Goal: Contribute content

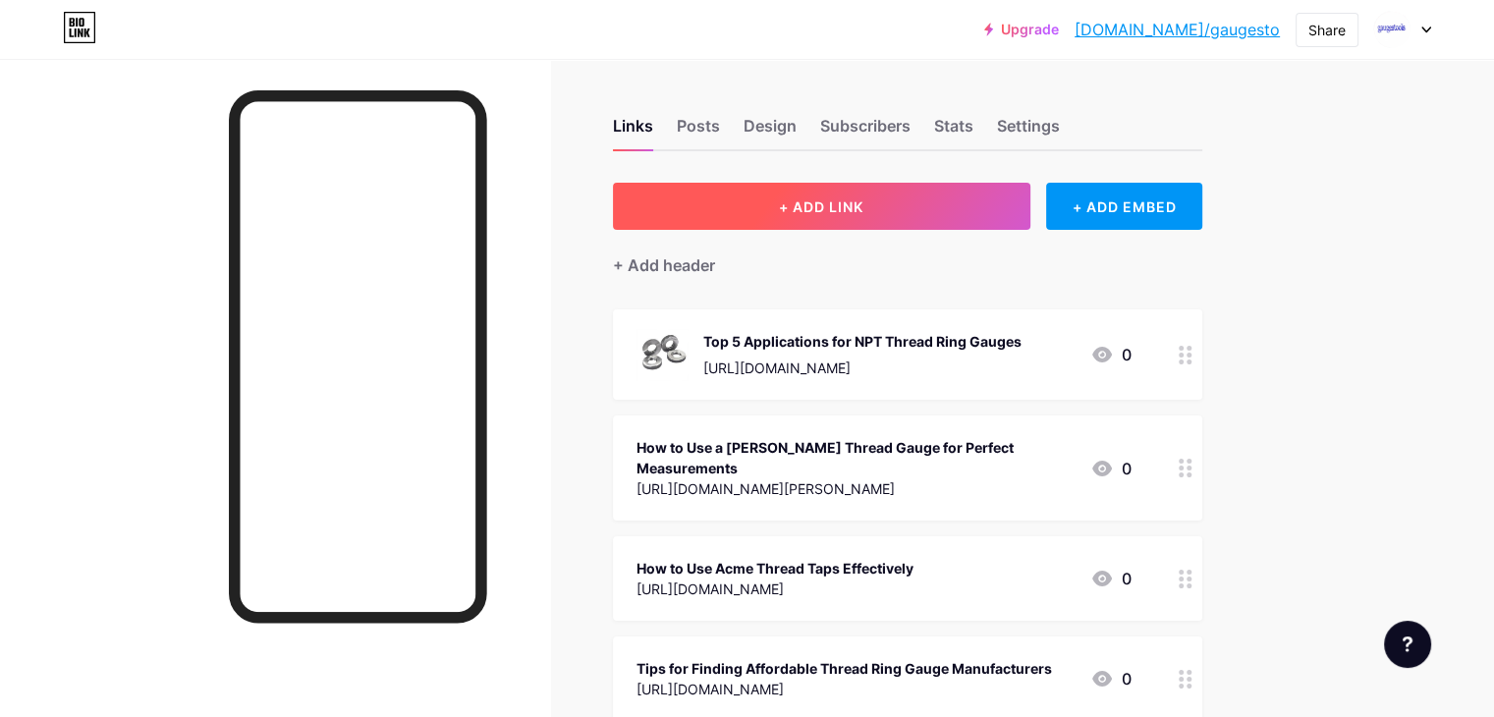
click at [863, 210] on span "+ ADD LINK" at bounding box center [821, 206] width 84 height 17
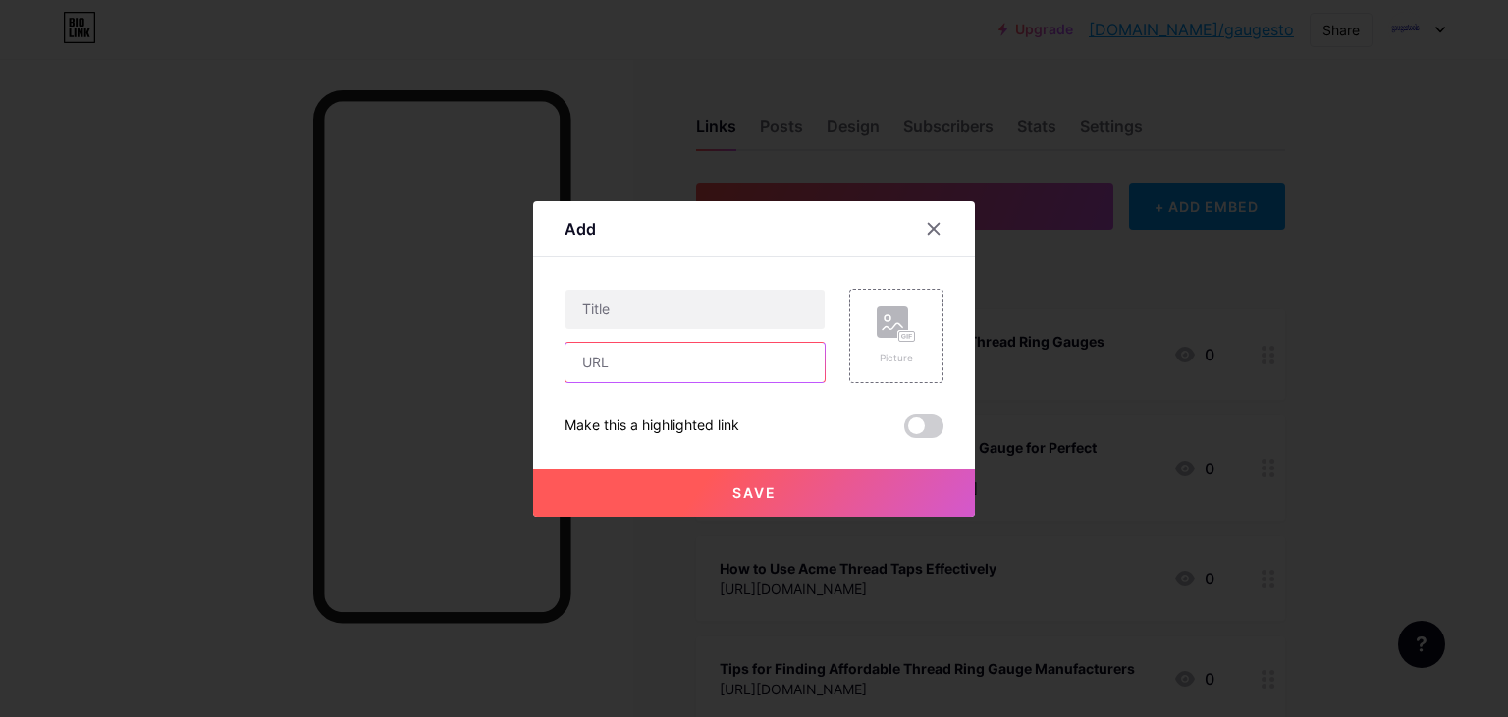
paste input "[URL][DOMAIN_NAME]"
click at [732, 351] on input "[URL][DOMAIN_NAME]" at bounding box center [695, 362] width 259 height 39
type input "[URL][DOMAIN_NAME]"
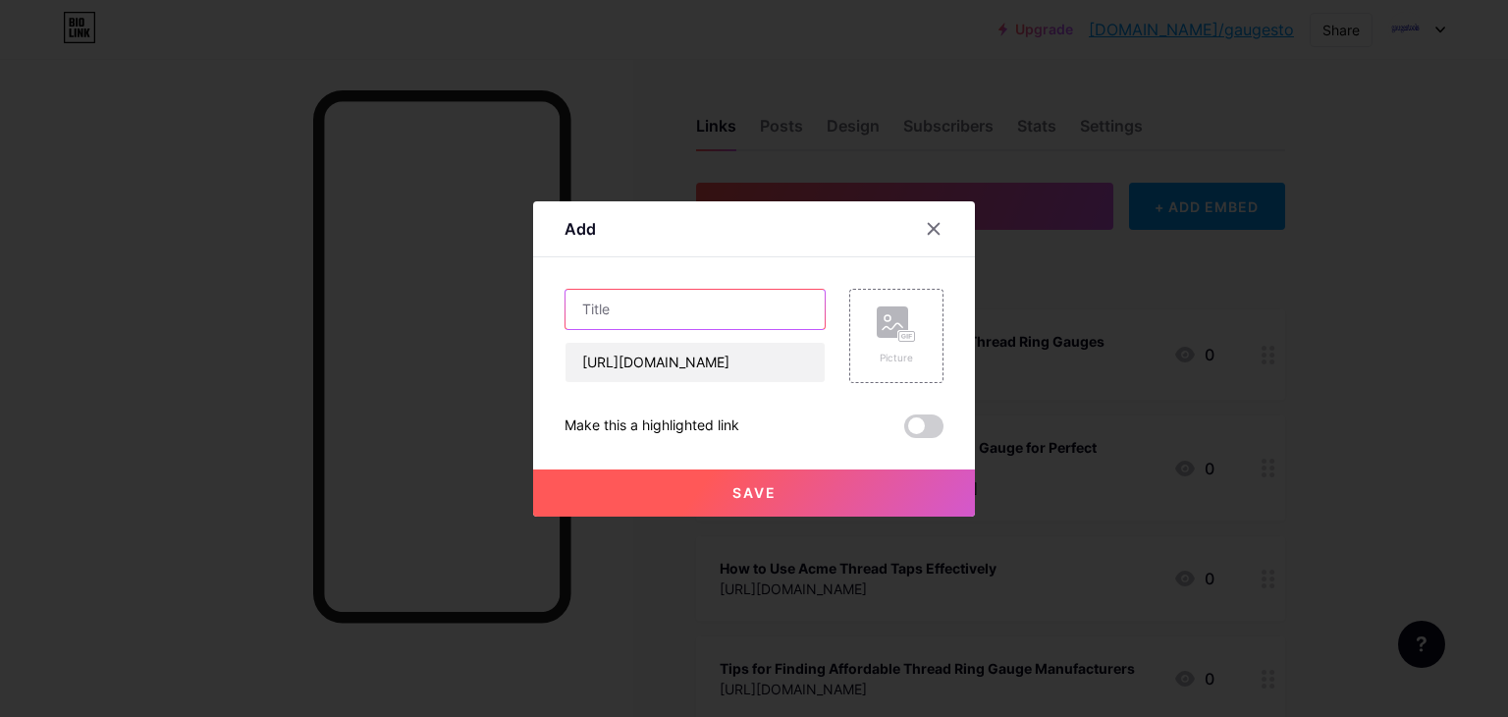
click at [726, 315] on input "text" at bounding box center [695, 309] width 259 height 39
paste input "Thread Plug Gauges Manufacturing Explained: Types, and Applications"
type input "Thread Plug Gauges Manufacturing Explained: Types, and Applications"
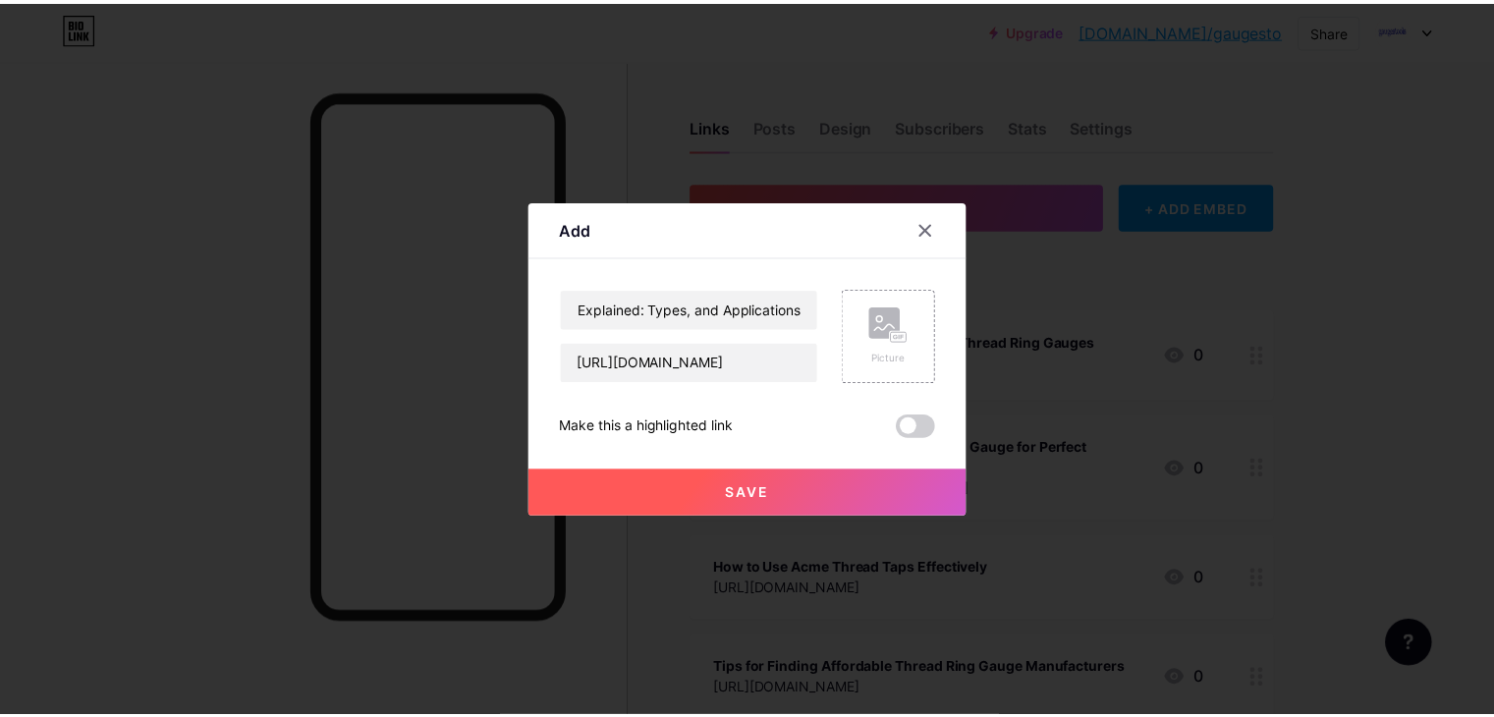
scroll to position [0, 0]
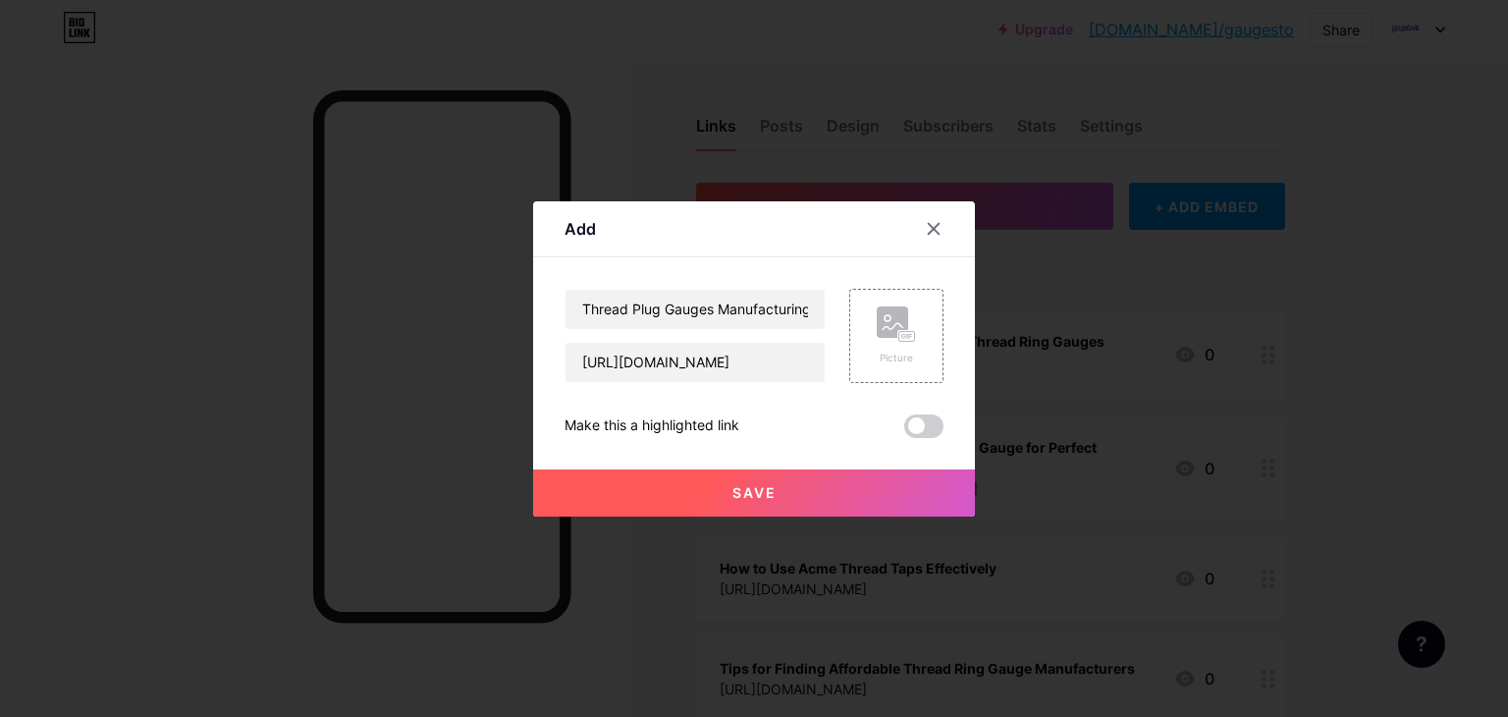
click at [811, 469] on button "Save" at bounding box center [754, 492] width 442 height 47
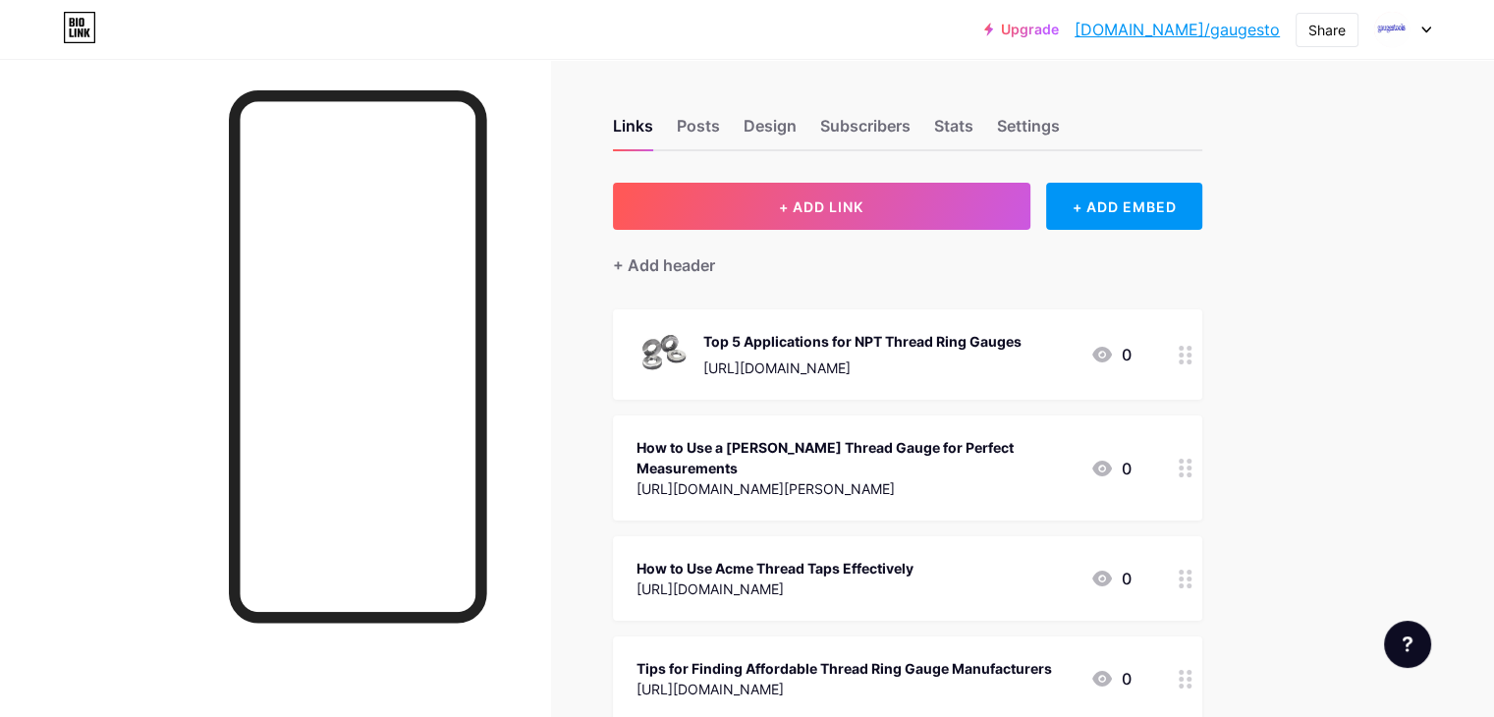
click at [1190, 34] on link "[DOMAIN_NAME]/gaugesto" at bounding box center [1176, 30] width 205 height 24
click at [1416, 26] on div at bounding box center [1402, 29] width 57 height 35
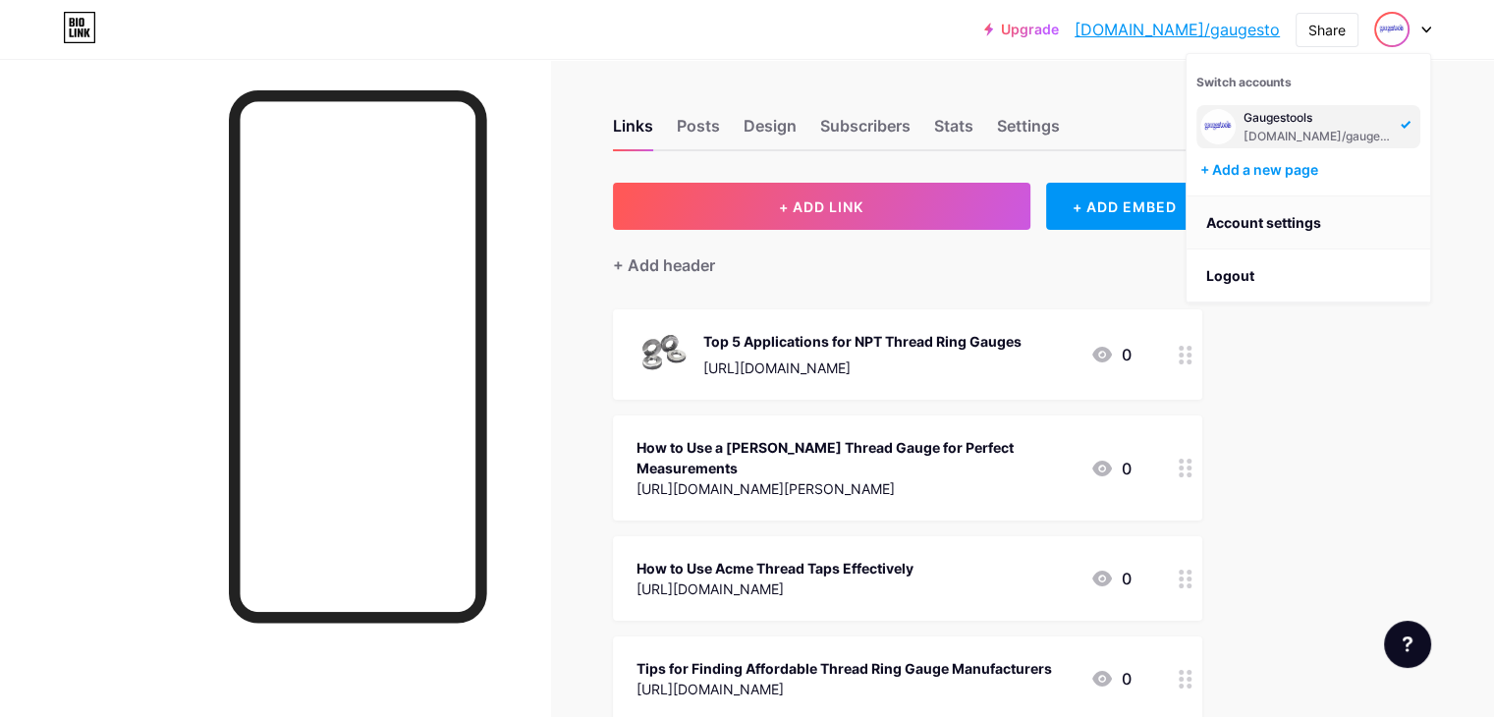
click at [1297, 224] on link "Account settings" at bounding box center [1308, 222] width 244 height 53
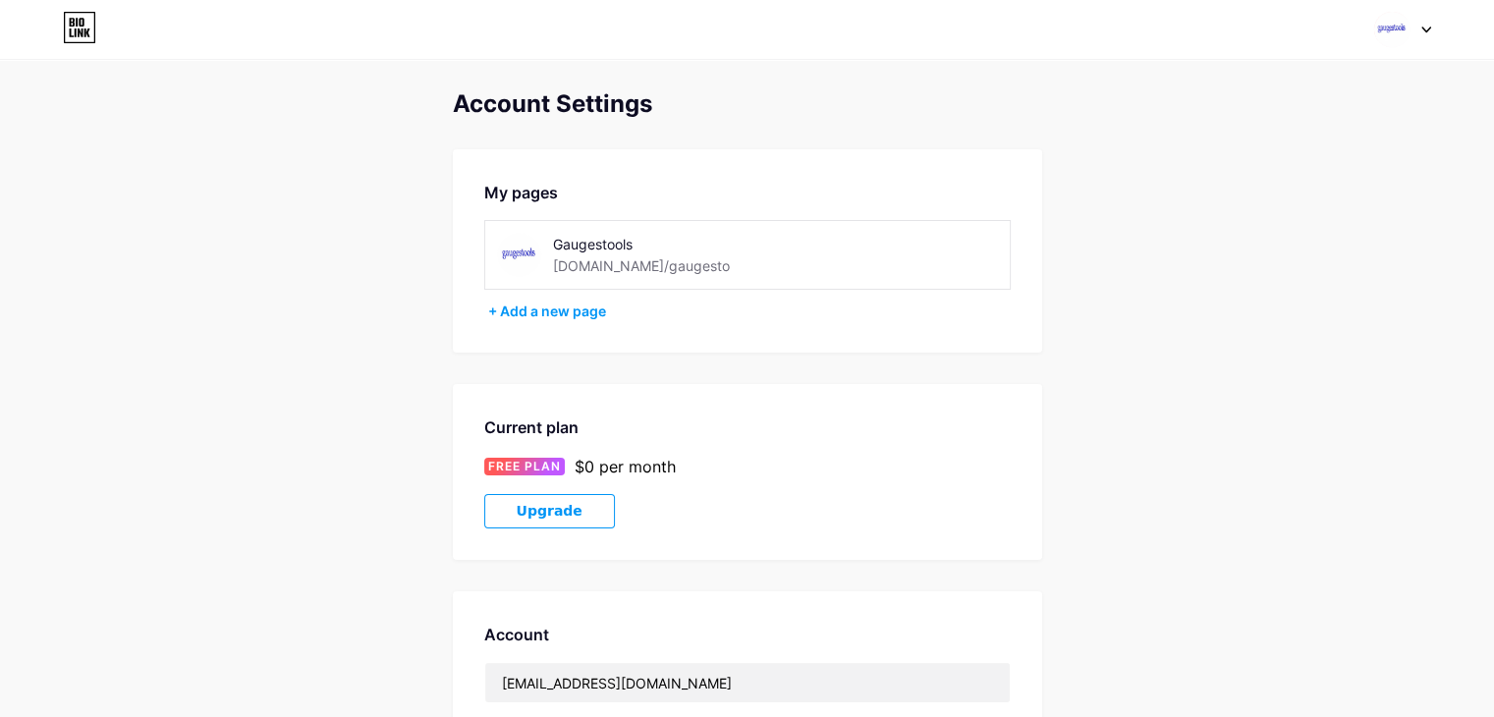
click at [605, 261] on div "[DOMAIN_NAME]/gaugesto" at bounding box center [641, 265] width 177 height 21
